Goal: Register for event/course

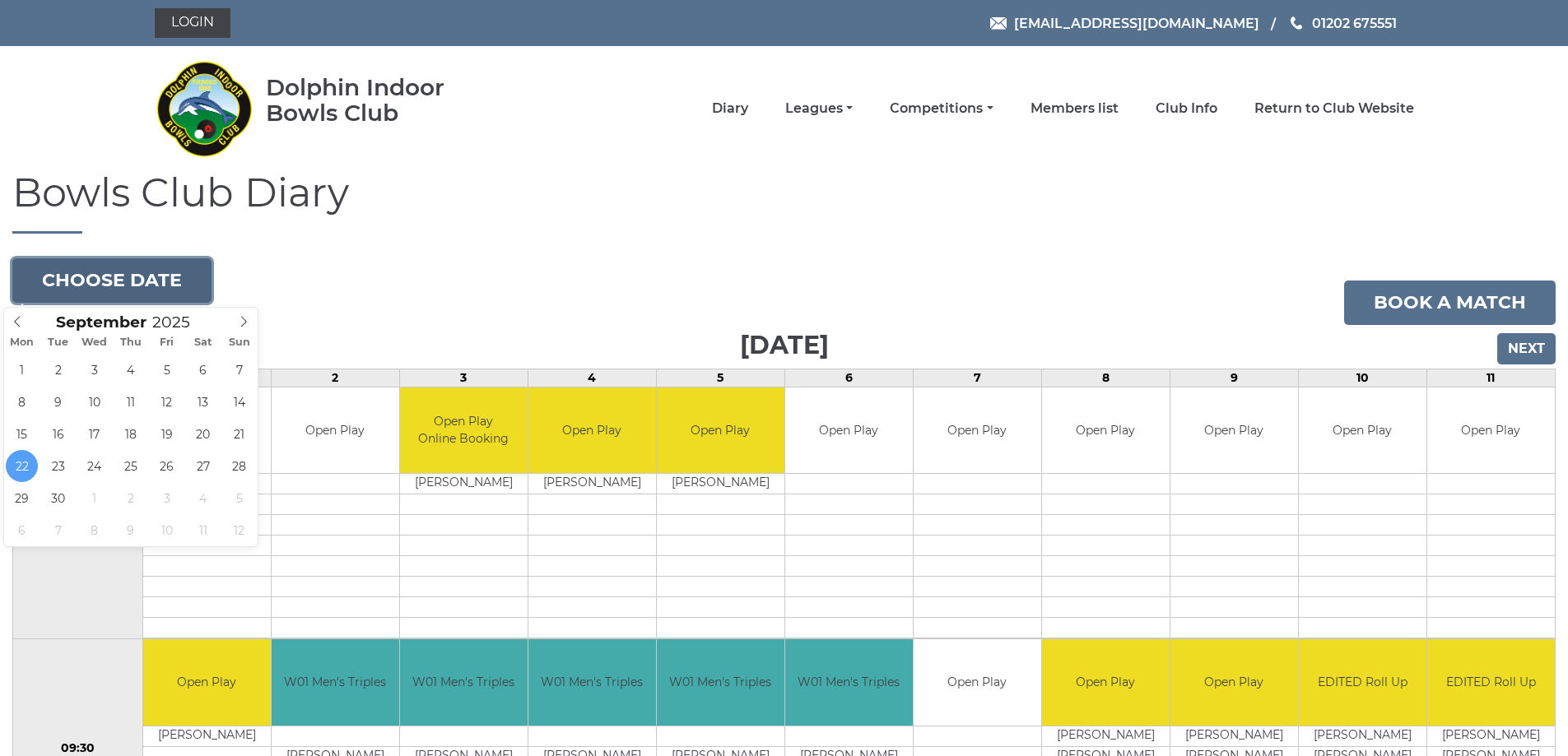
click at [129, 281] on button "Choose date" at bounding box center [111, 281] width 199 height 45
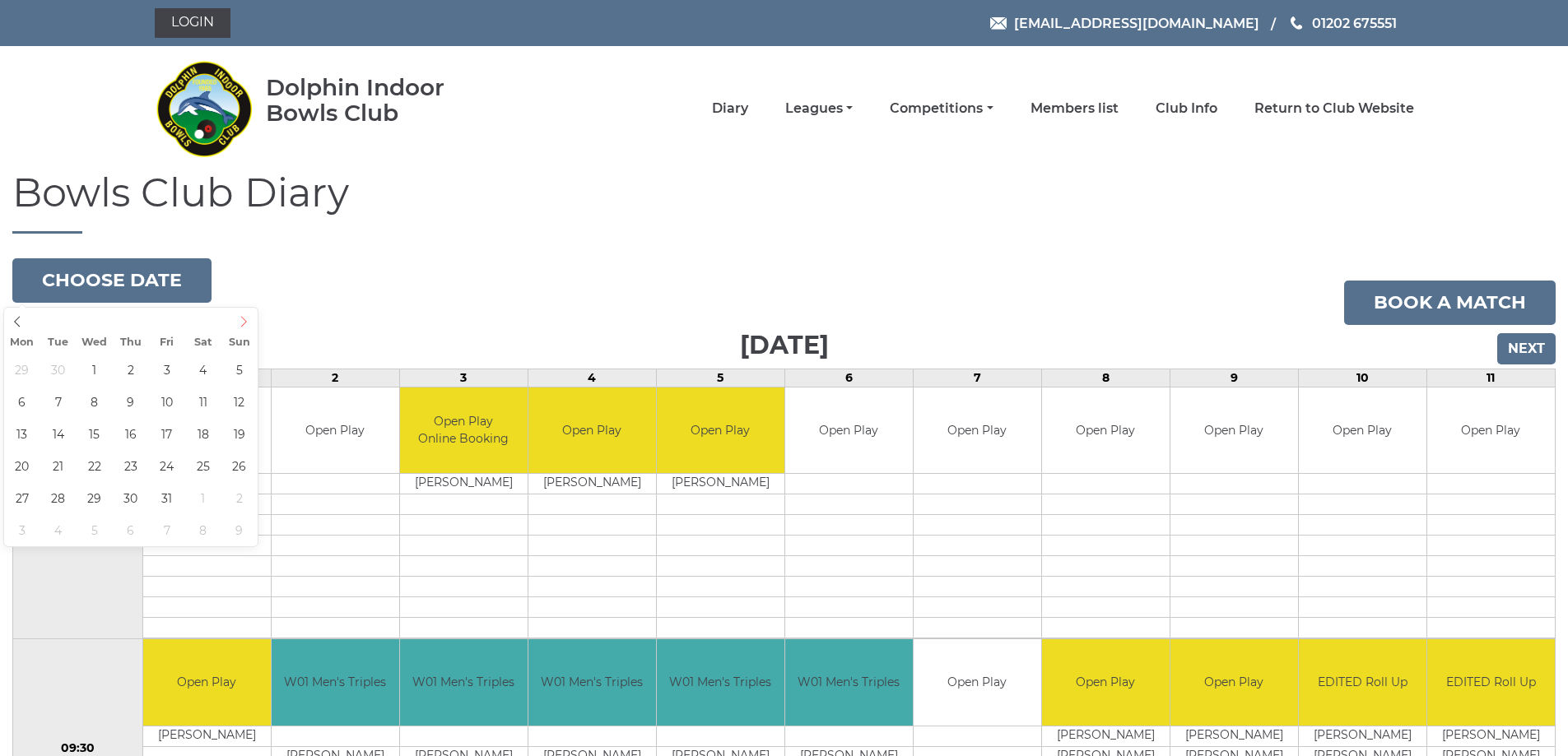
click at [242, 322] on icon at bounding box center [243, 321] width 11 height 11
type input "[DATE]"
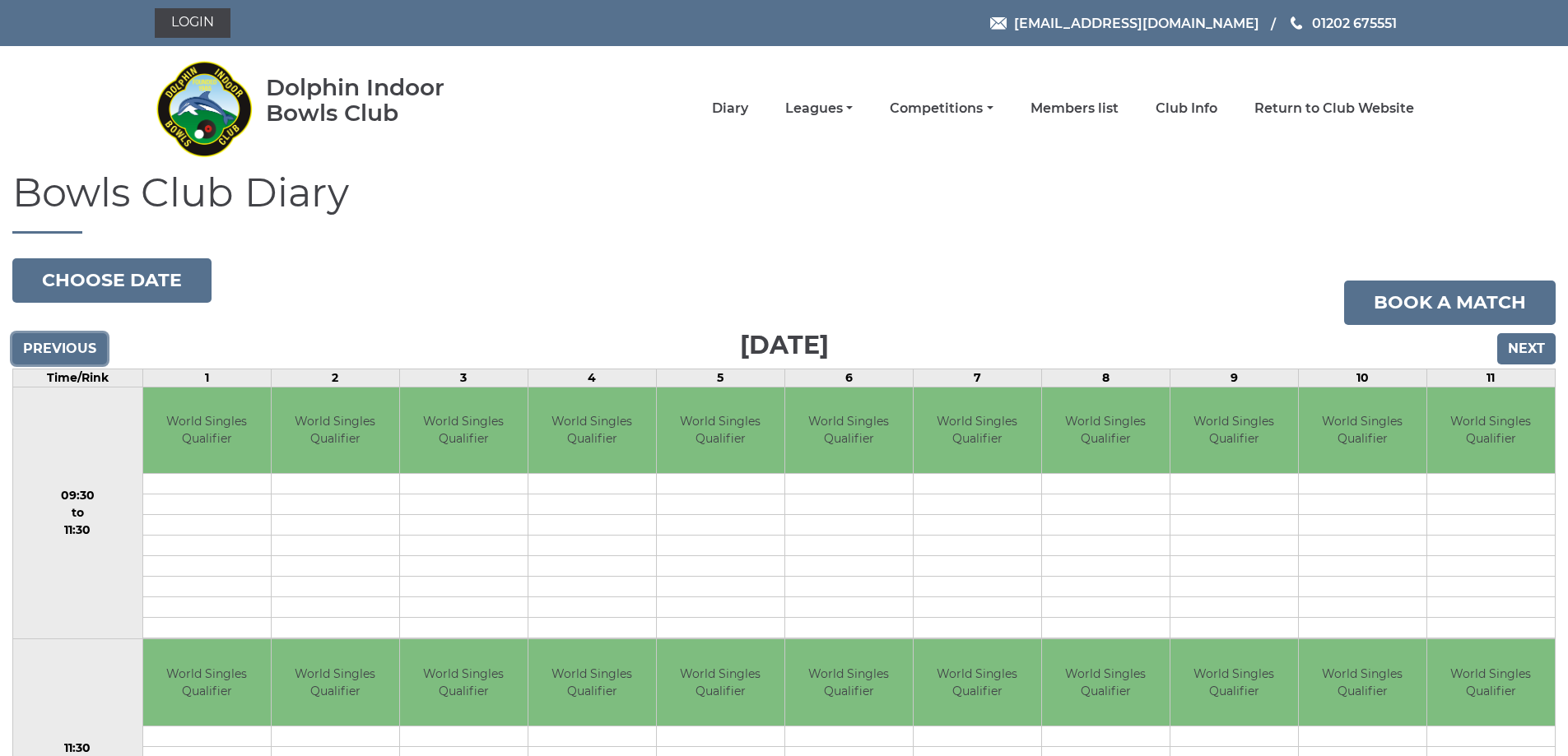
click at [81, 343] on input "Previous" at bounding box center [60, 348] width 95 height 31
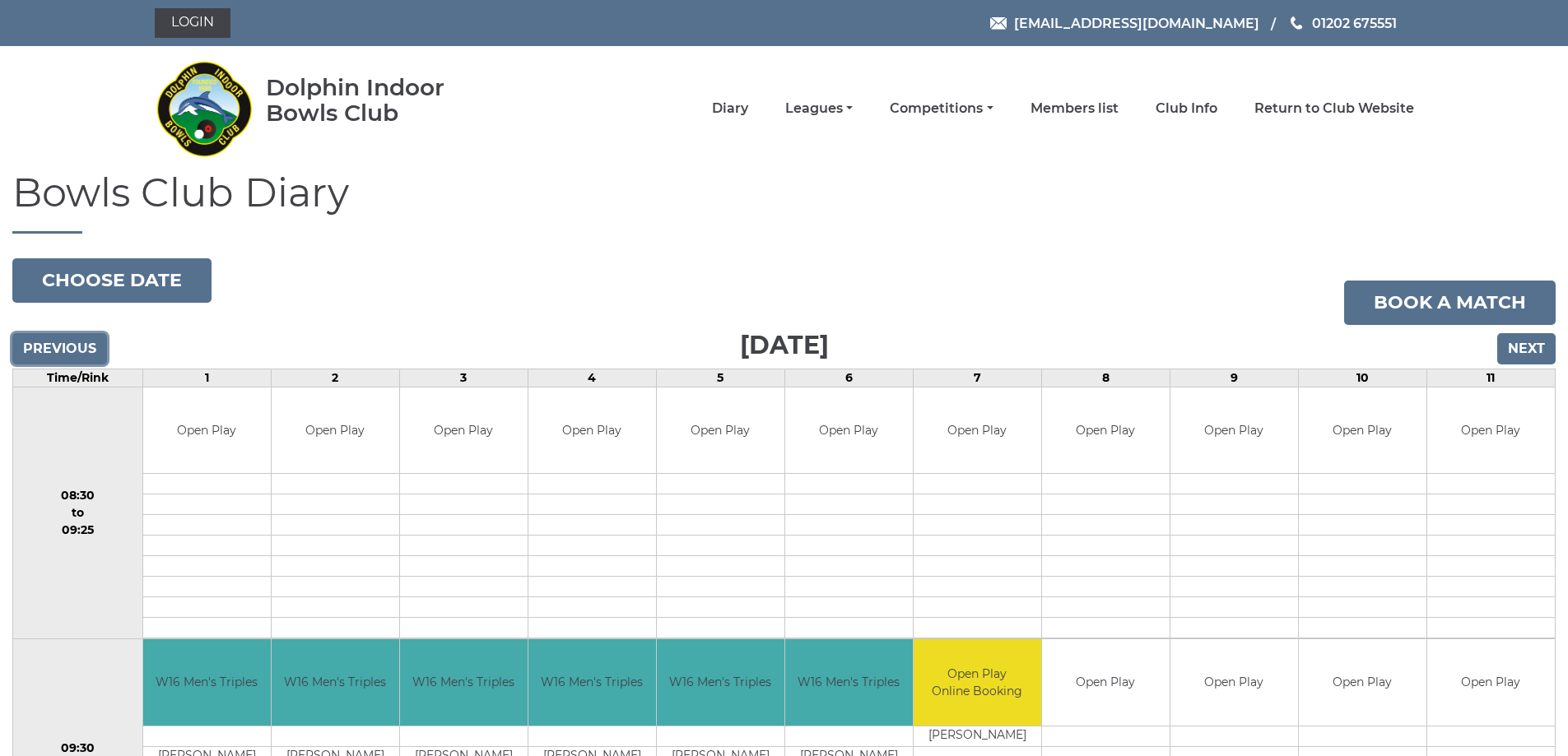
click at [81, 337] on input "Previous" at bounding box center [60, 348] width 95 height 31
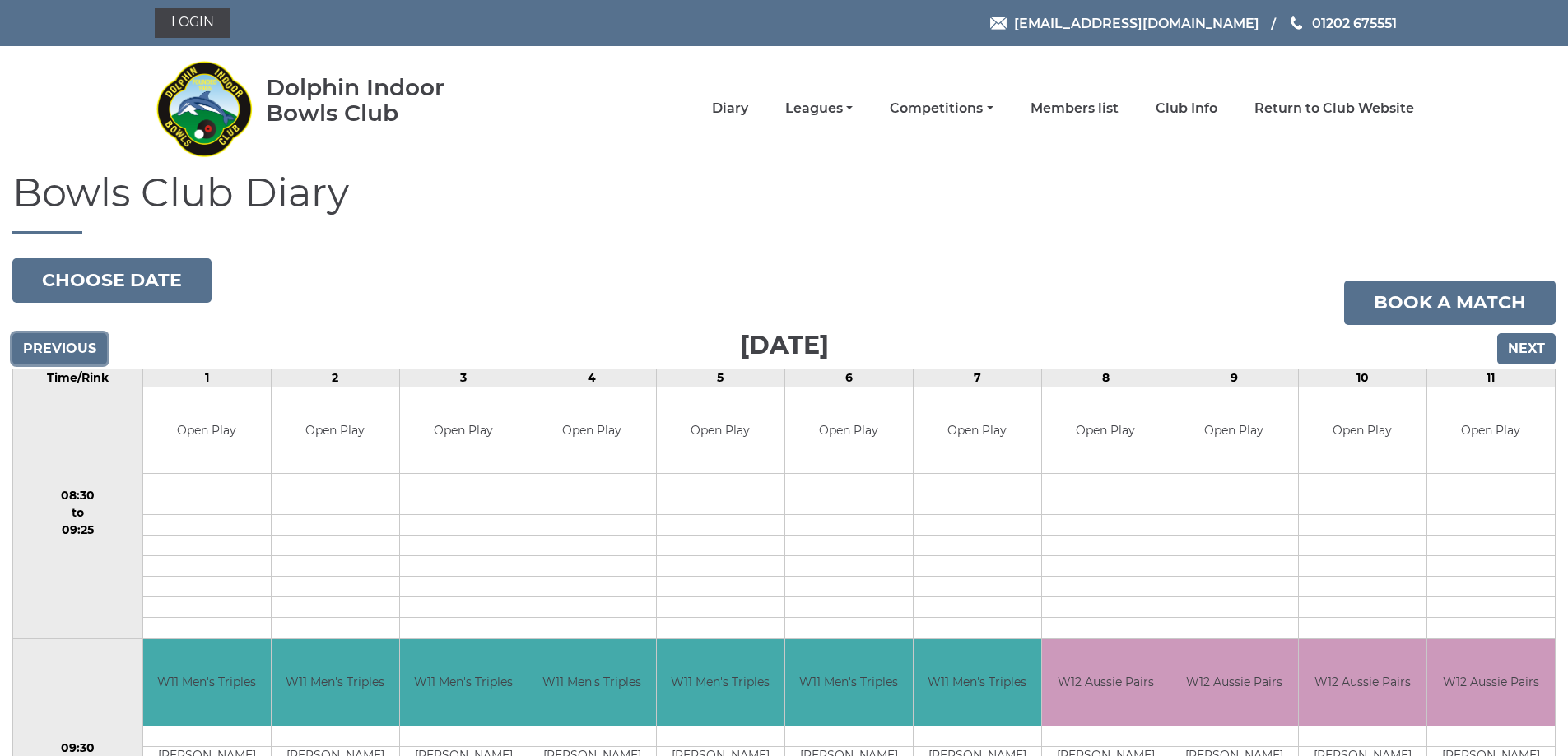
click at [81, 337] on input "Previous" at bounding box center [60, 348] width 95 height 31
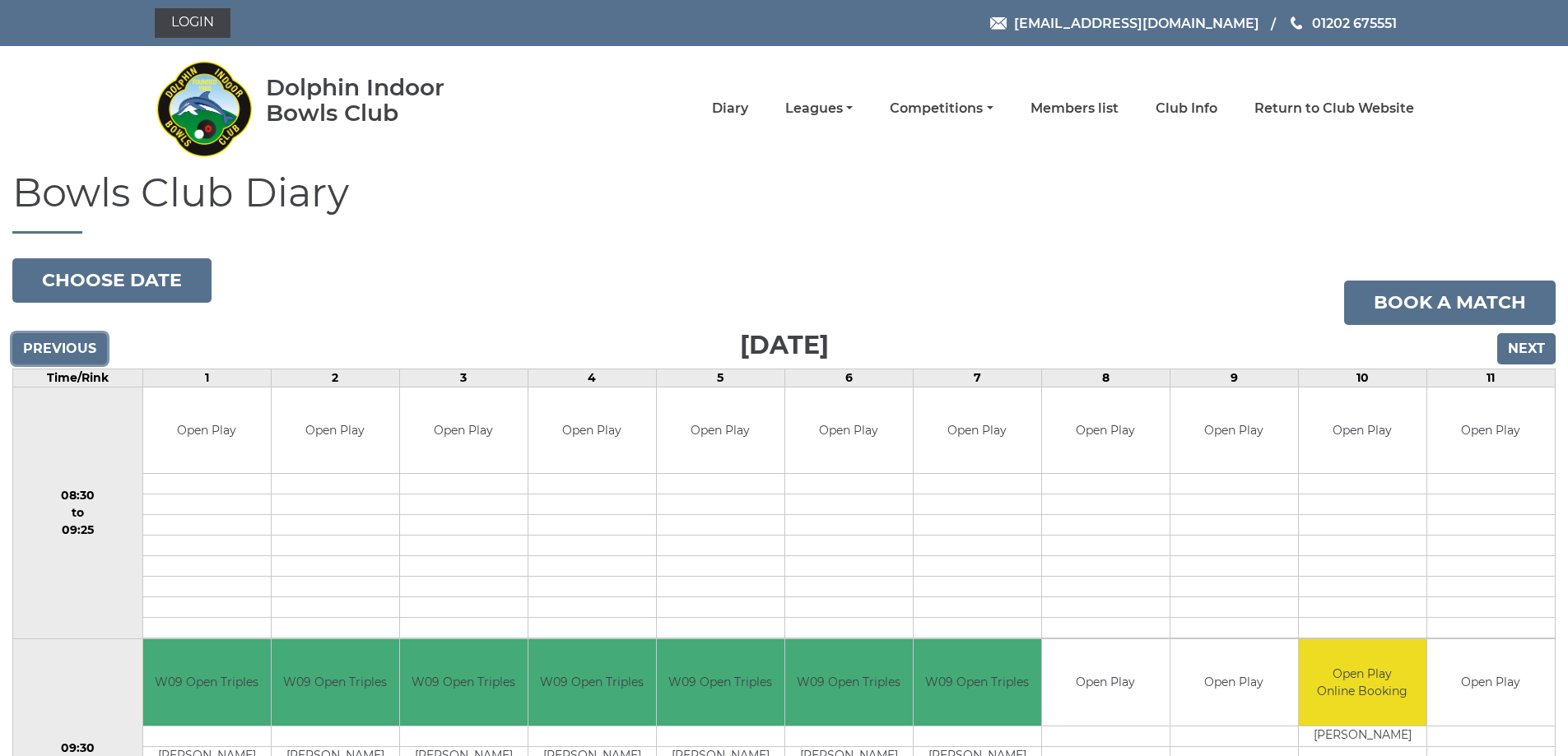
click at [84, 334] on input "Previous" at bounding box center [60, 348] width 95 height 31
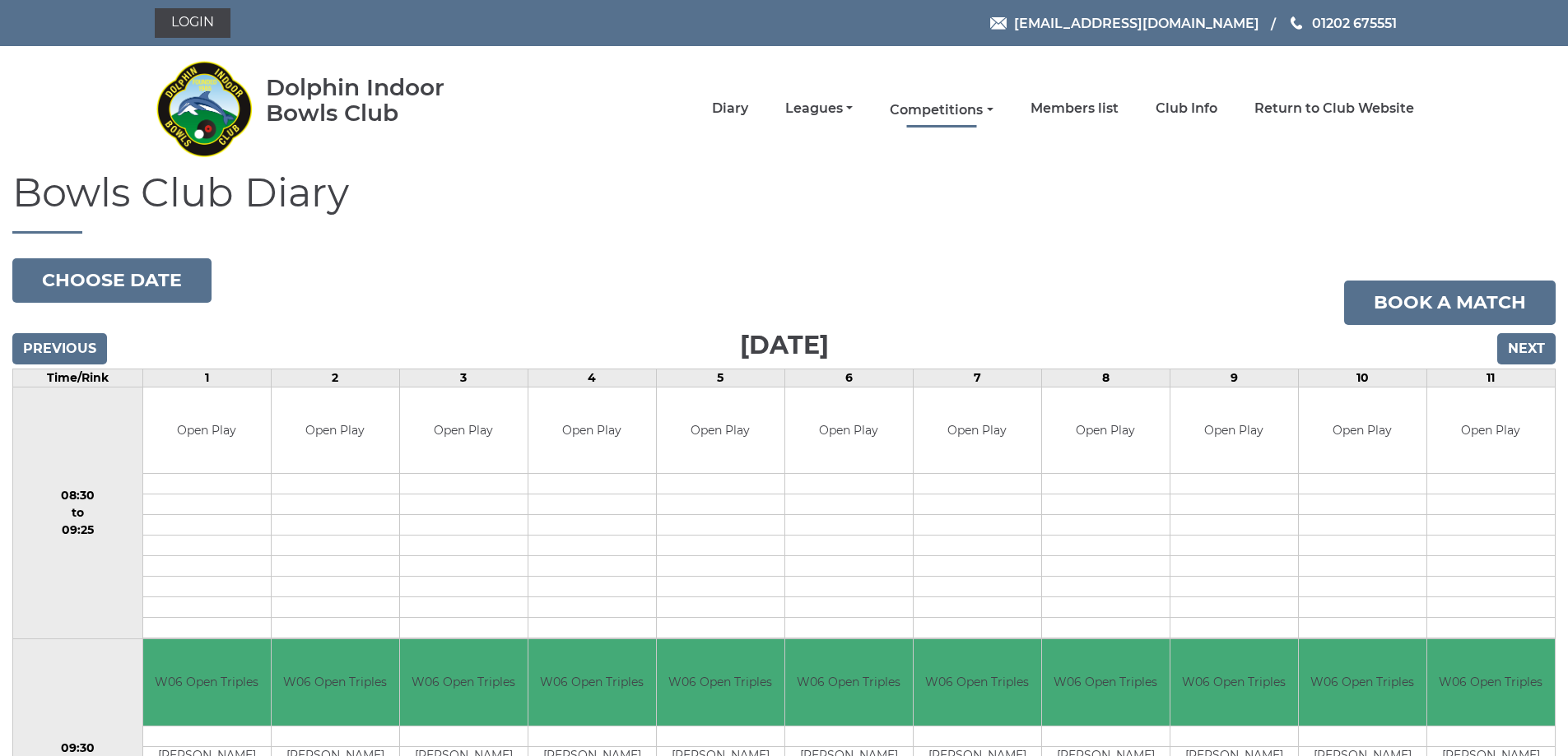
click at [940, 108] on link "Competitions" at bounding box center [940, 109] width 103 height 18
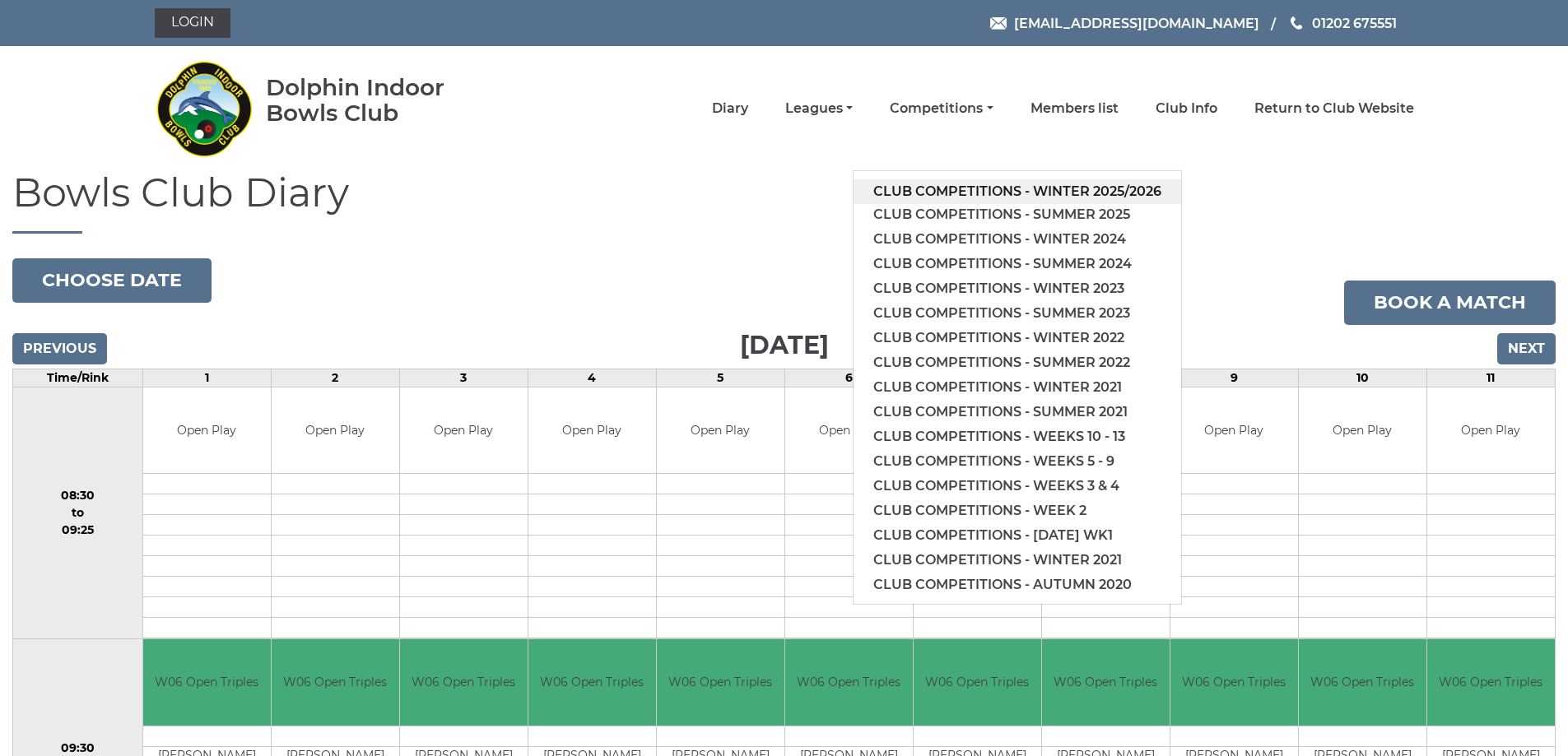
click at [1064, 188] on link "Club competitions - Winter 2025/2026" at bounding box center [1018, 191] width 328 height 25
